Goal: Task Accomplishment & Management: Use online tool/utility

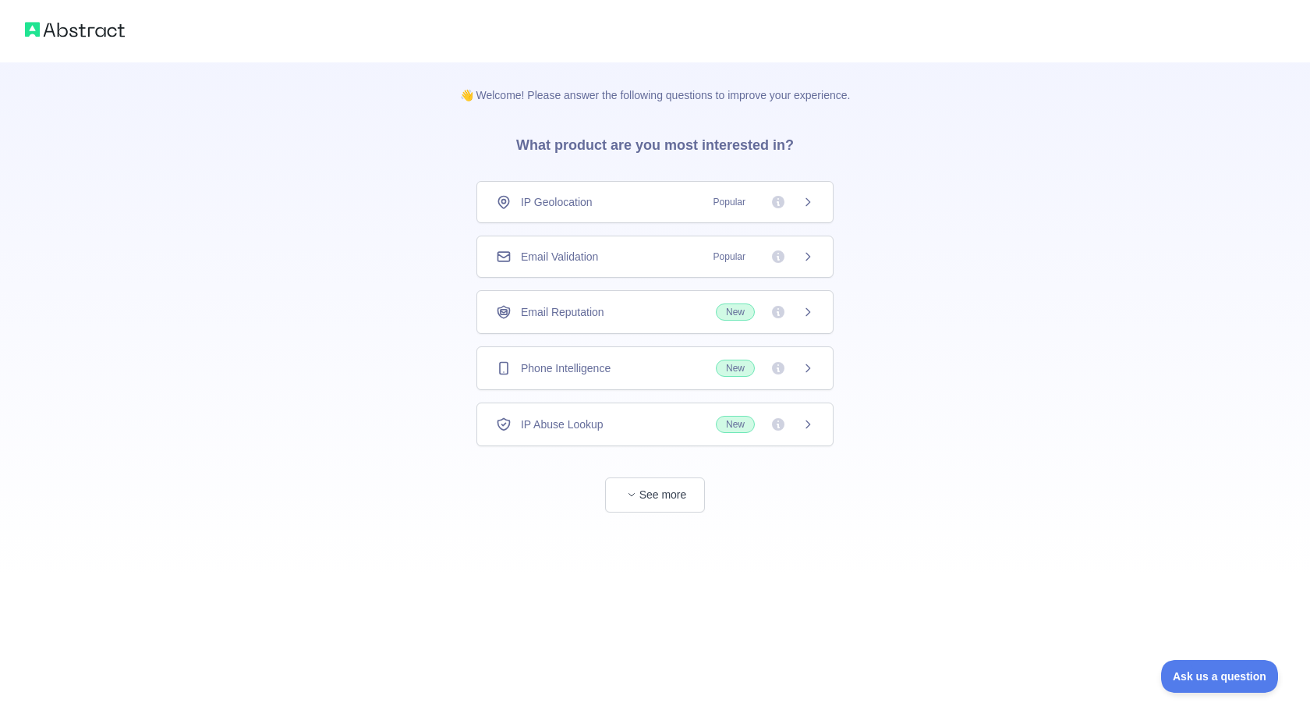
click at [705, 260] on span "Popular" at bounding box center [729, 257] width 51 height 16
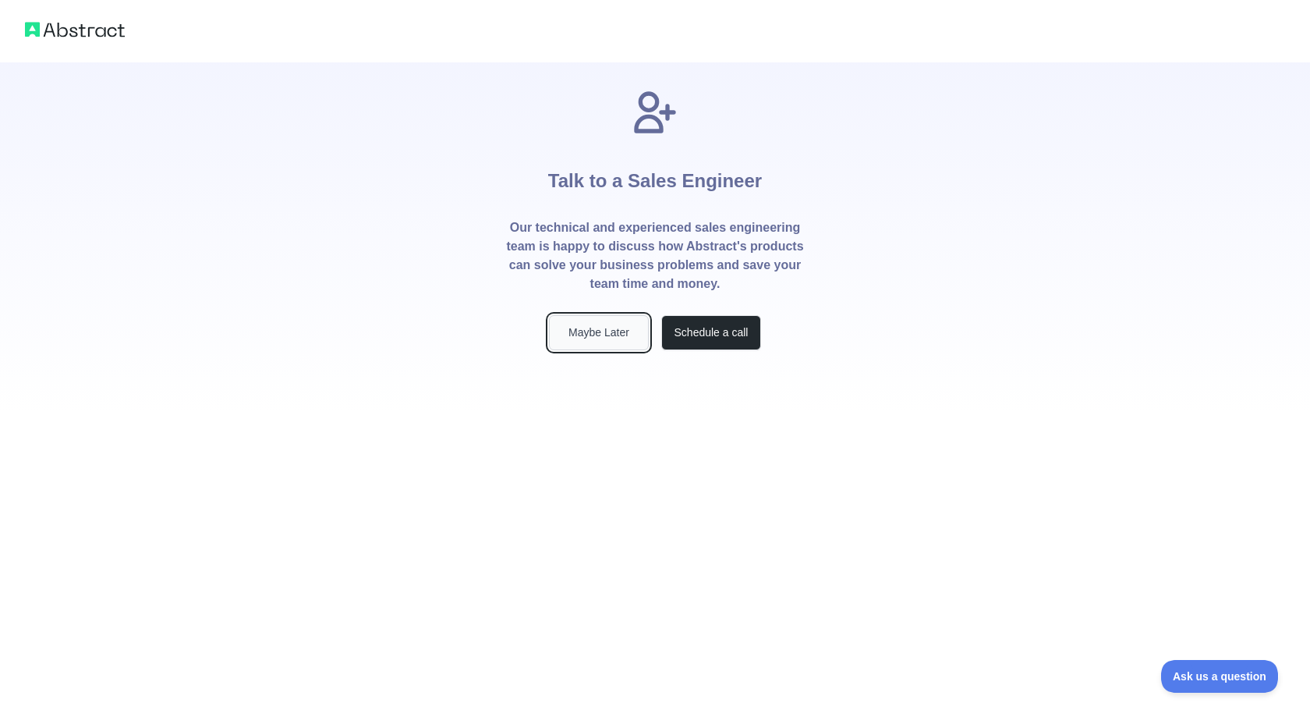
click at [615, 335] on button "Maybe Later" at bounding box center [599, 332] width 100 height 35
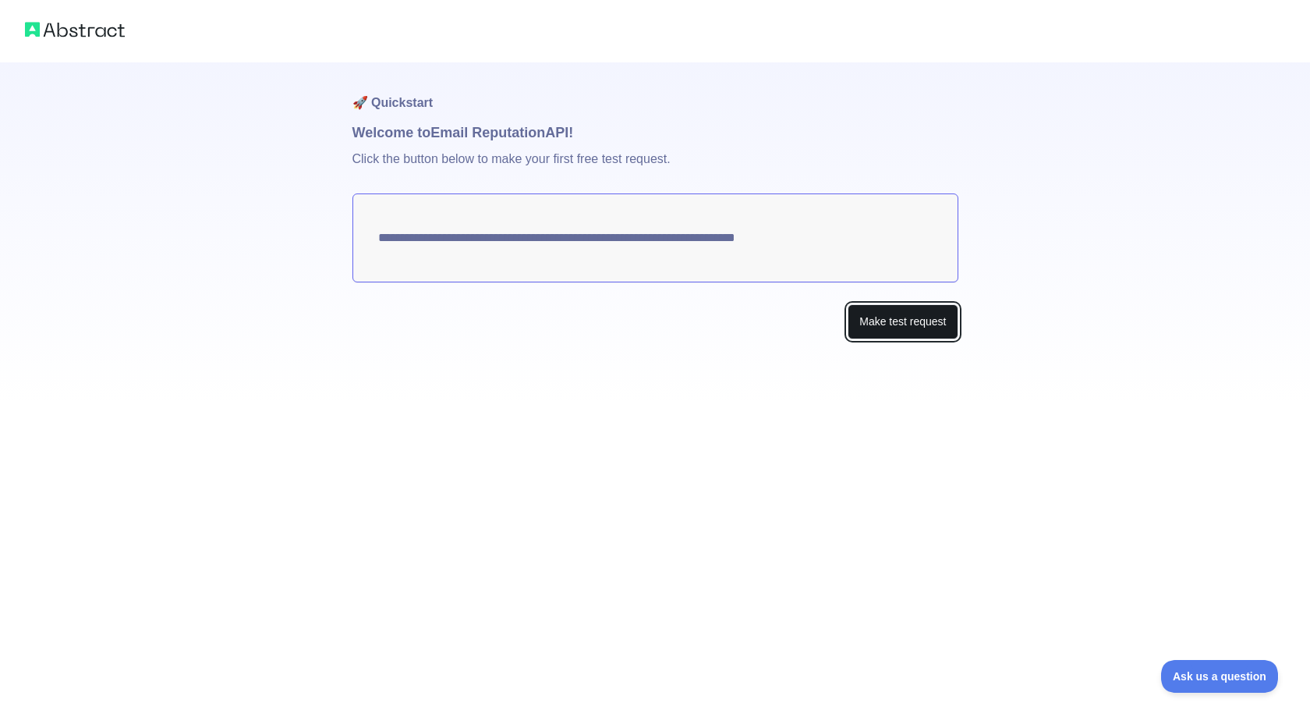
click at [858, 327] on button "Make test request" at bounding box center [903, 321] width 110 height 35
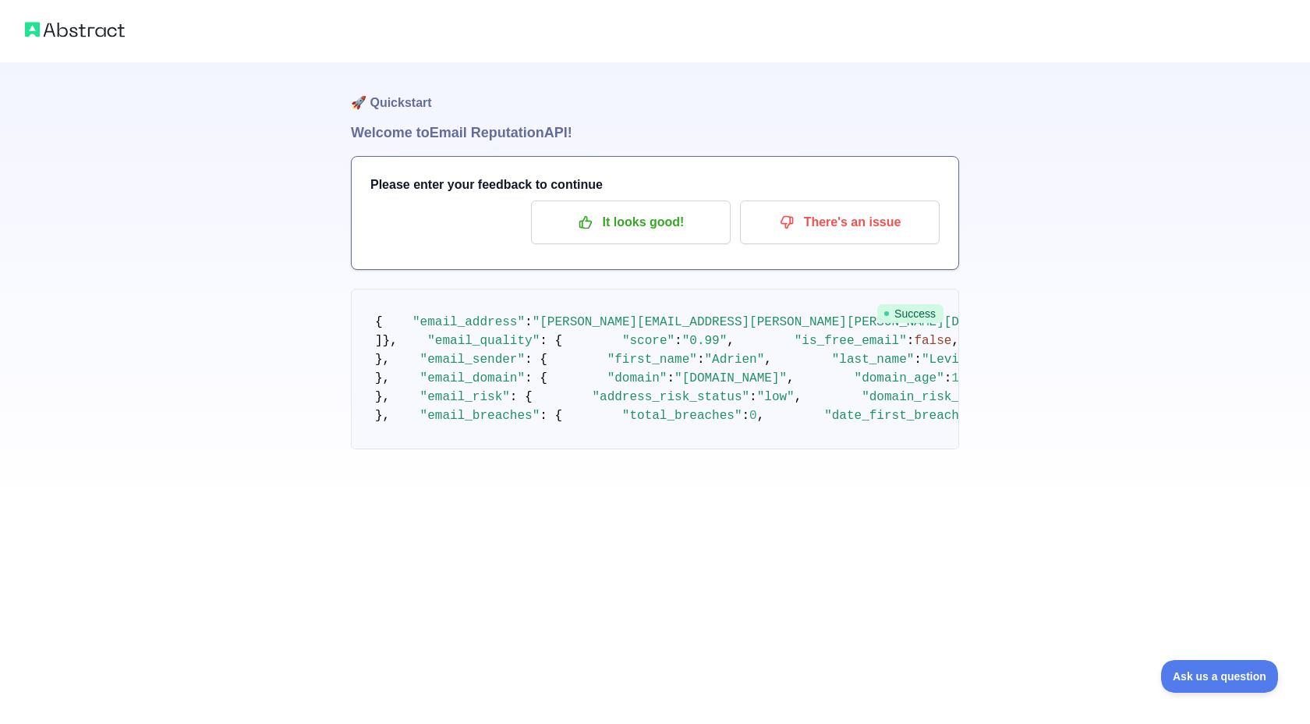
click at [107, 33] on img at bounding box center [75, 30] width 100 height 22
click at [625, 228] on p "It looks good!" at bounding box center [631, 222] width 176 height 27
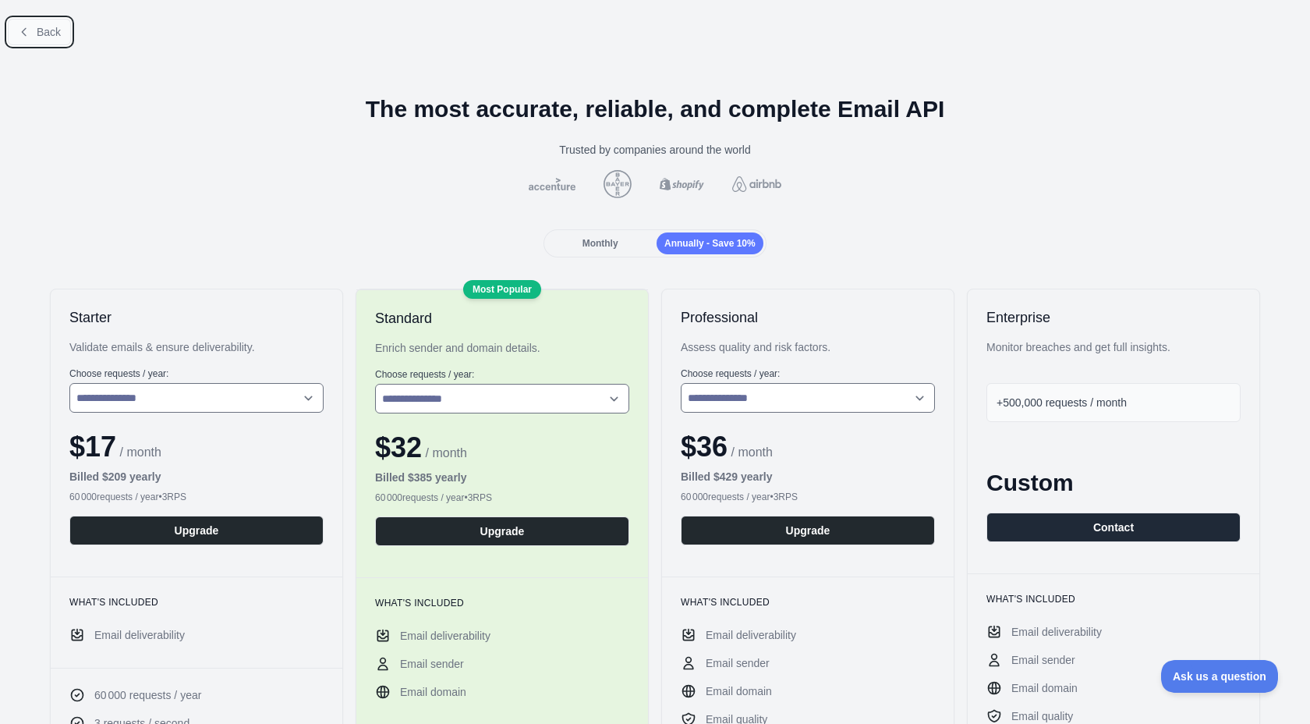
click at [48, 27] on span "Back" at bounding box center [49, 32] width 24 height 12
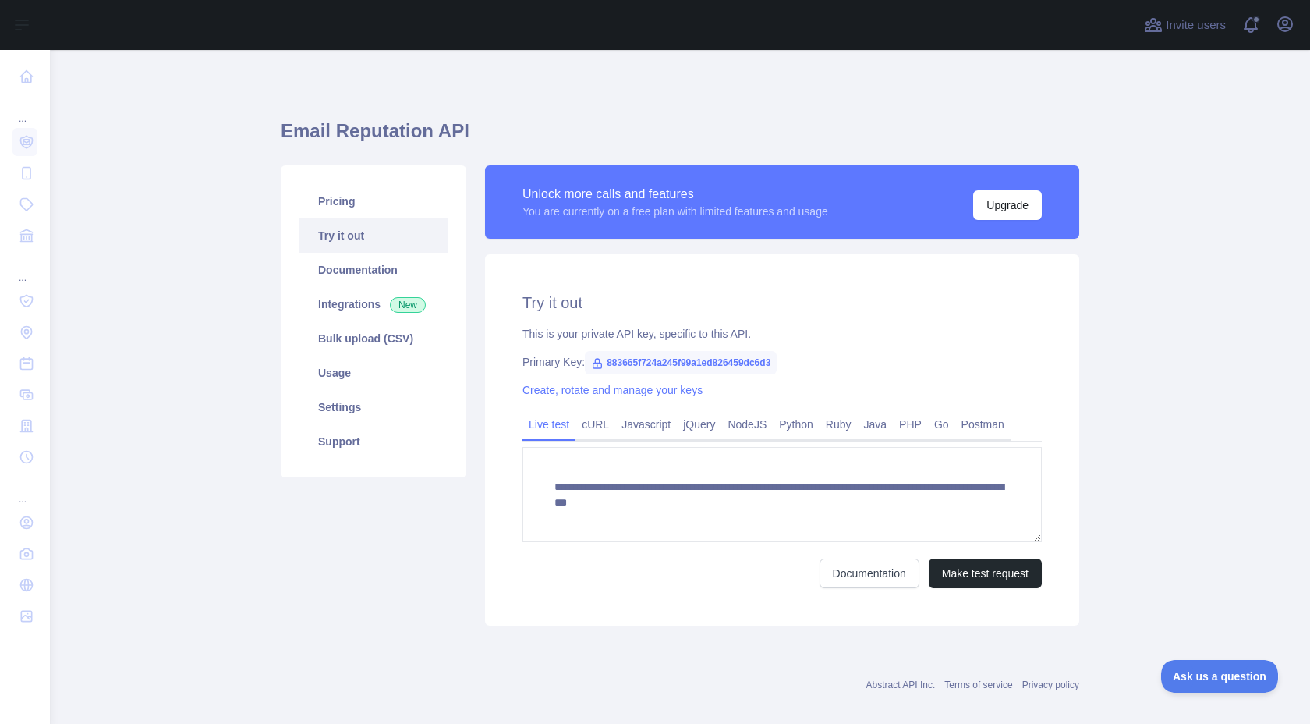
click at [704, 364] on span "883665f724a245f99a1ed826459dc6d3" at bounding box center [681, 362] width 192 height 23
copy span "883665f724a245f99a1ed826459dc6d3"
click at [597, 424] on link "cURL" at bounding box center [595, 424] width 40 height 25
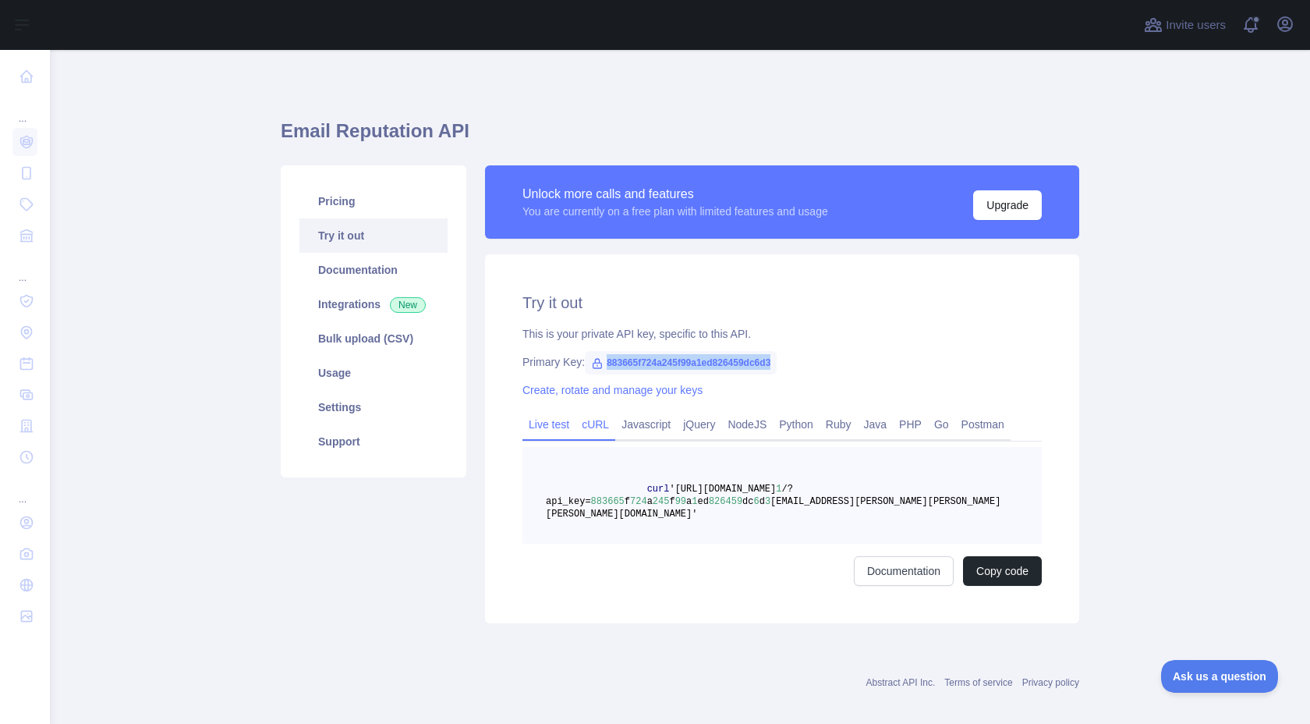
click at [560, 420] on link "Live test" at bounding box center [548, 424] width 53 height 25
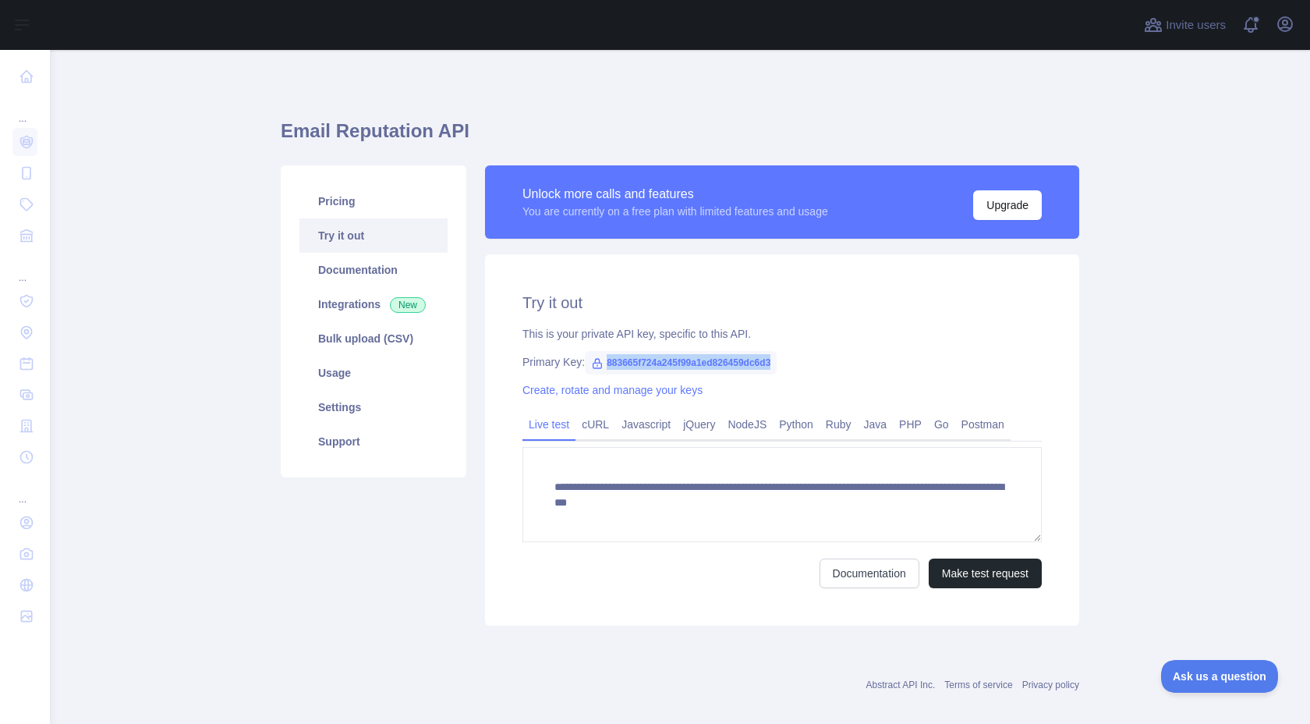
click at [649, 364] on span "883665f724a245f99a1ed826459dc6d3" at bounding box center [681, 362] width 192 height 23
copy span "883665f724a245f99a1ed826459dc6d3"
